Goal: Information Seeking & Learning: Learn about a topic

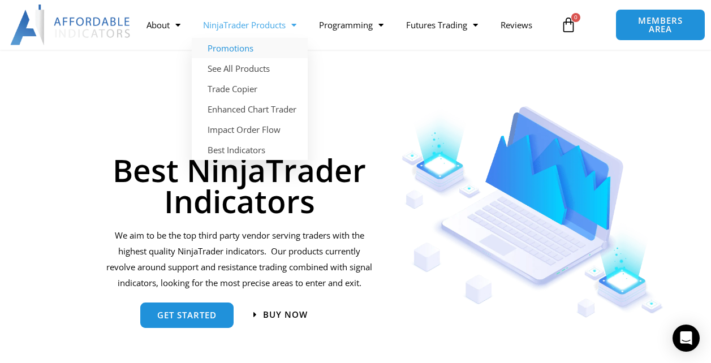
click at [248, 47] on link "Promotions" at bounding box center [250, 48] width 116 height 20
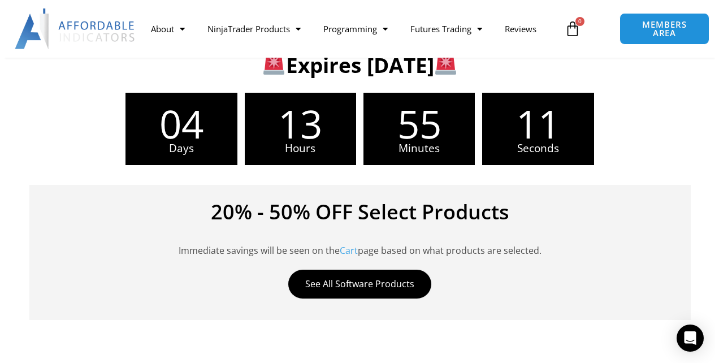
scroll to position [57, 0]
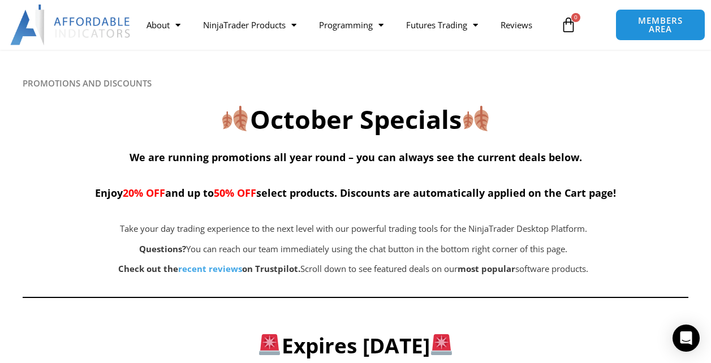
click at [572, 73] on icon at bounding box center [354, 112] width 711 height 136
